Goal: Find specific page/section: Find specific page/section

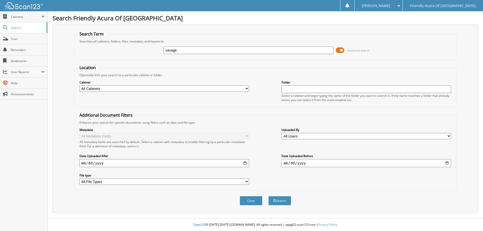
type input "savage"
click at [341, 48] on span at bounding box center [340, 51] width 9 height 8
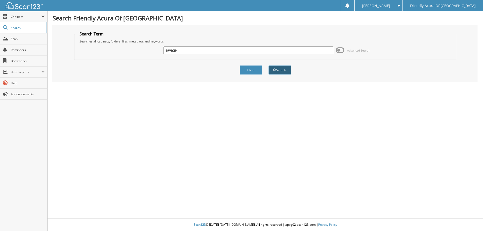
click at [284, 72] on button "Search" at bounding box center [280, 69] width 23 height 9
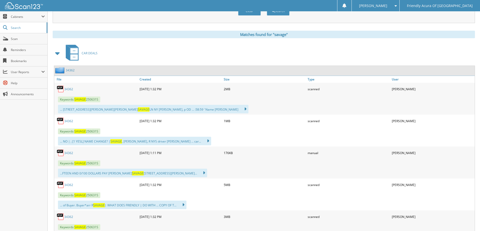
scroll to position [201, 0]
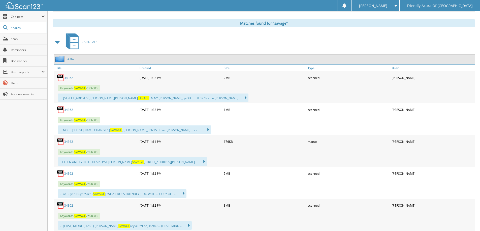
click at [69, 77] on link "34362" at bounding box center [68, 78] width 9 height 4
click at [67, 110] on link "34362" at bounding box center [68, 110] width 9 height 4
click at [68, 143] on link "34362" at bounding box center [68, 142] width 9 height 4
click at [70, 173] on link "34362" at bounding box center [68, 174] width 9 height 4
click at [71, 205] on link "34362" at bounding box center [68, 206] width 9 height 4
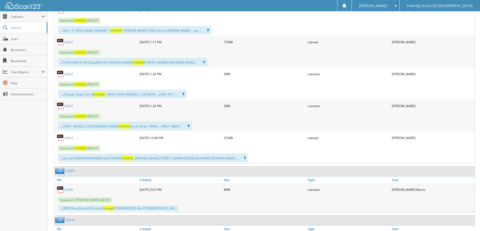
scroll to position [302, 0]
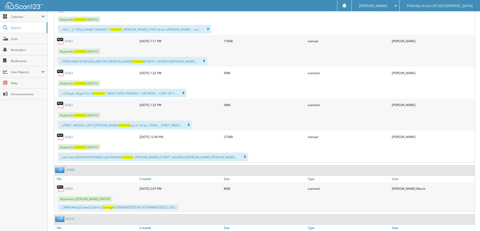
click at [71, 138] on link "34362" at bounding box center [68, 137] width 9 height 4
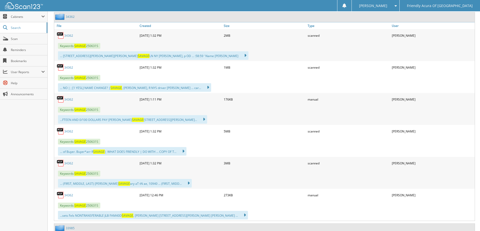
scroll to position [252, 0]
